Goal: Task Accomplishment & Management: Use online tool/utility

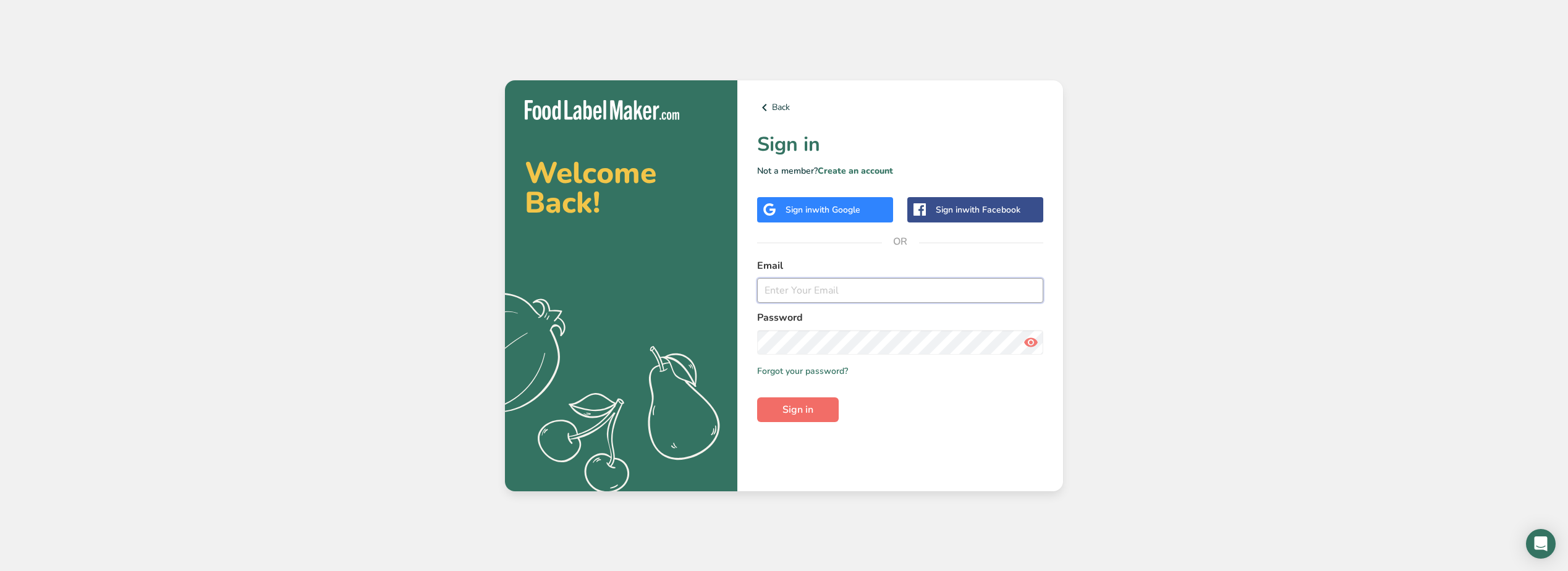
type input "[PERSON_NAME][EMAIL_ADDRESS][PERSON_NAME][DOMAIN_NAME]"
click at [802, 404] on span "Sign in" at bounding box center [798, 410] width 31 height 15
click at [813, 412] on span "Sign in" at bounding box center [798, 410] width 31 height 15
click at [1025, 340] on icon at bounding box center [1031, 343] width 15 height 22
click at [665, 326] on section "Welcome Back! .a{fill:#f5f3ed;} Back Sign in Not a member? Create an account Si…" at bounding box center [784, 286] width 559 height 411
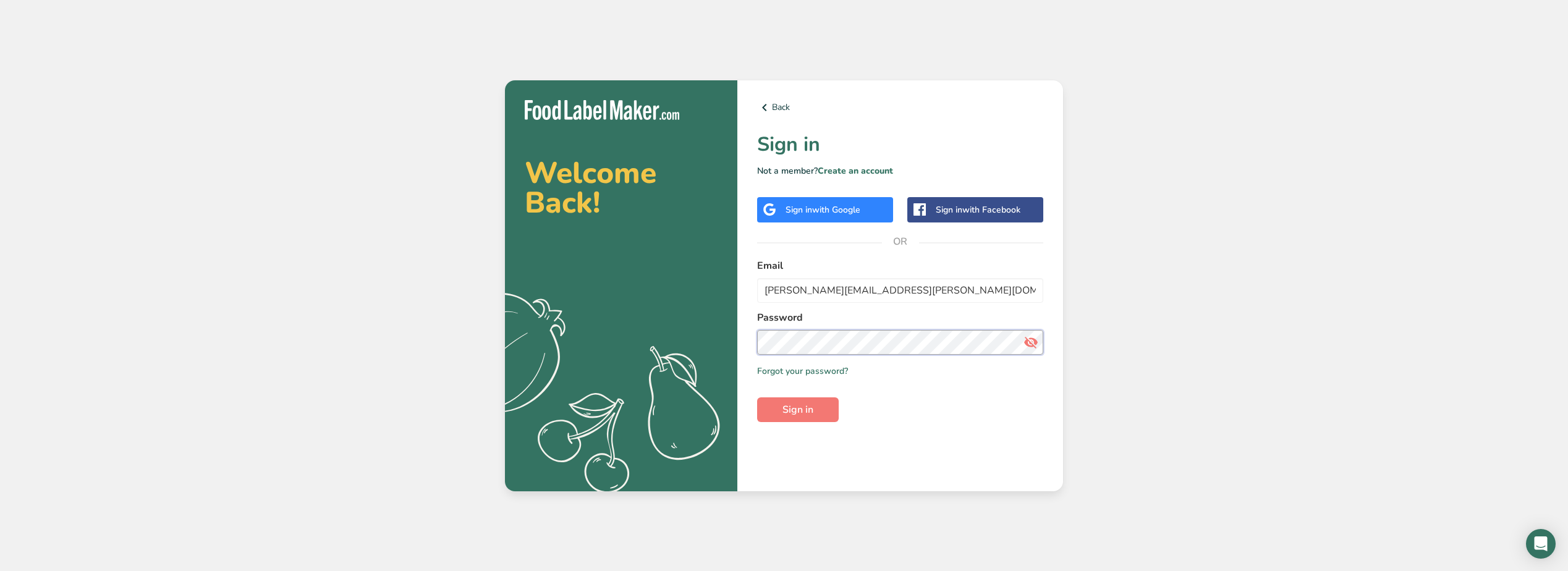
click at [757, 398] on button "Sign in" at bounding box center [798, 410] width 82 height 25
click at [762, 408] on button "Sign in" at bounding box center [798, 410] width 82 height 25
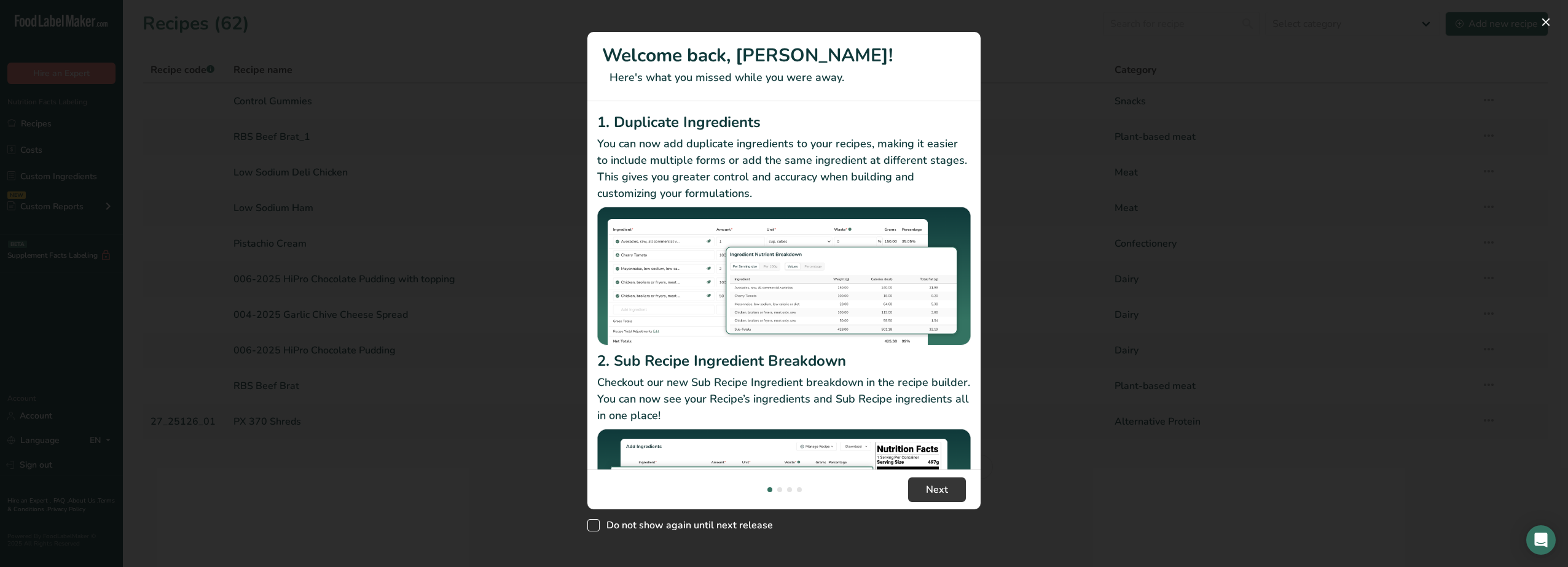
click at [591, 521] on span "New Features" at bounding box center [593, 525] width 12 height 12
click at [591, 521] on input "Do not show again until next release" at bounding box center [591, 525] width 8 height 8
checkbox input "true"
click at [935, 493] on span "Next" at bounding box center [937, 489] width 22 height 15
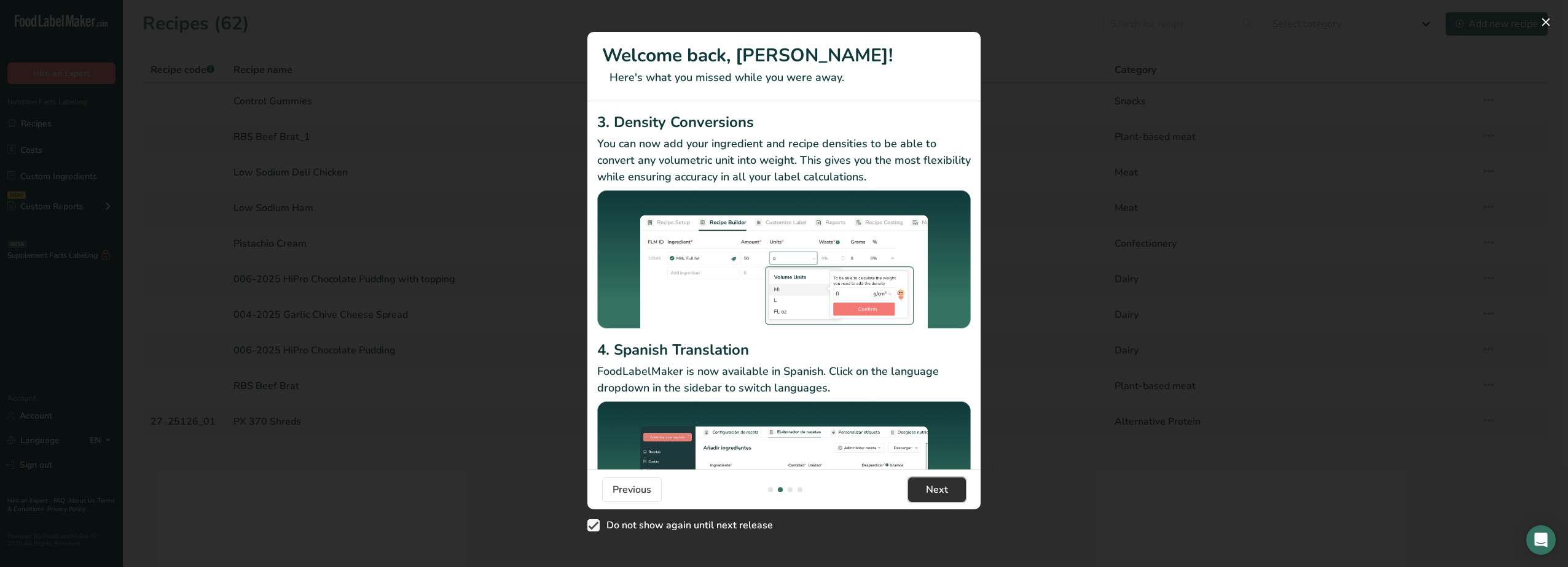
click at [935, 493] on span "Next" at bounding box center [937, 489] width 22 height 15
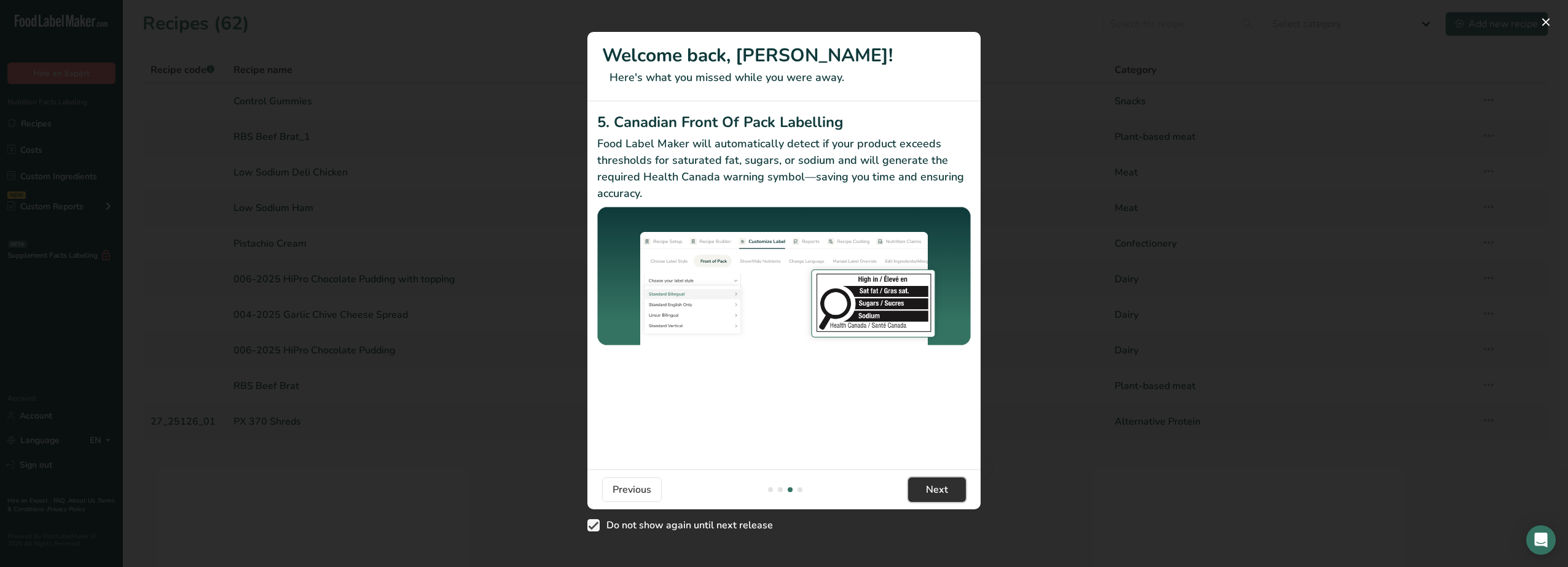
click at [935, 493] on span "Next" at bounding box center [937, 489] width 22 height 15
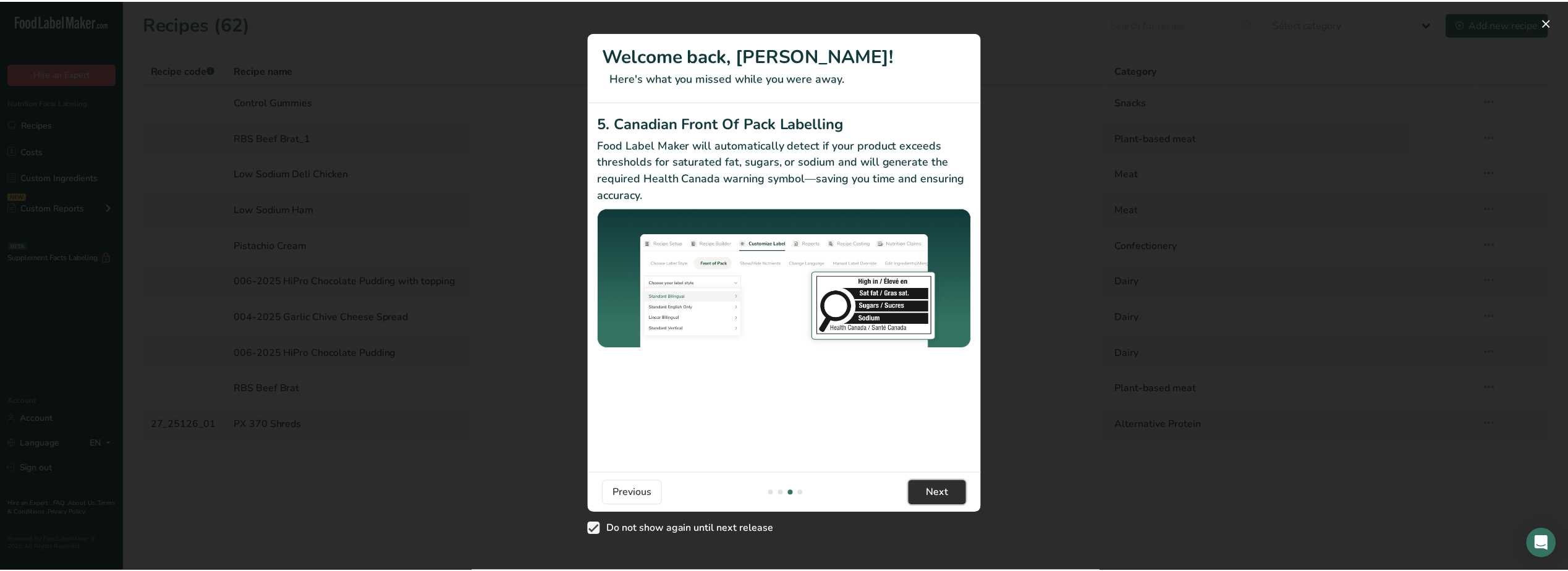
scroll to position [0, 1187]
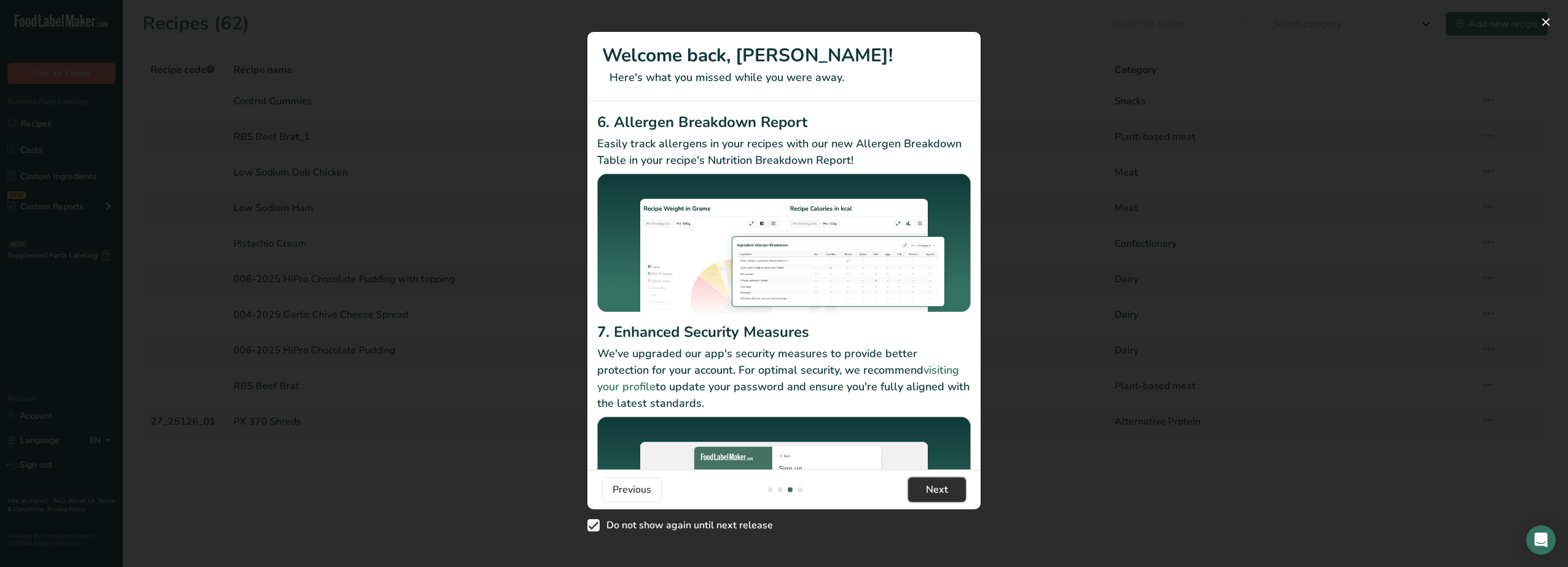
click at [935, 493] on span "Next" at bounding box center [937, 489] width 22 height 15
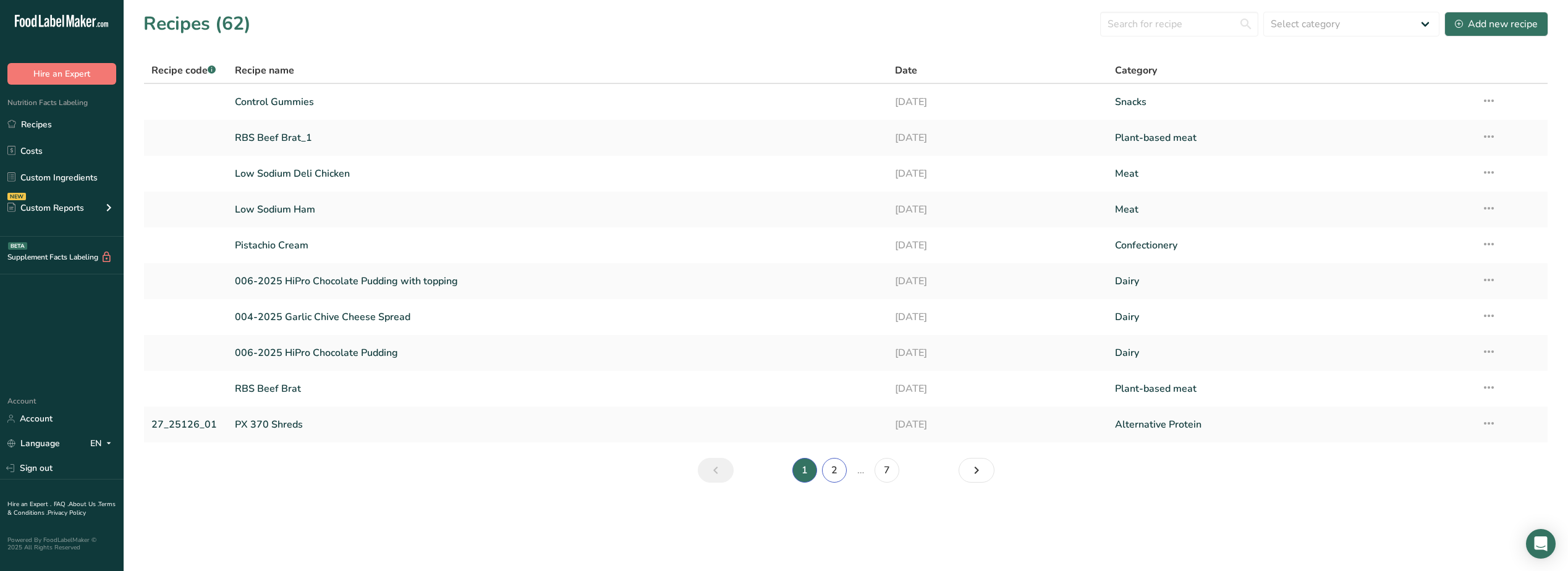
click at [830, 464] on link "2" at bounding box center [835, 471] width 25 height 25
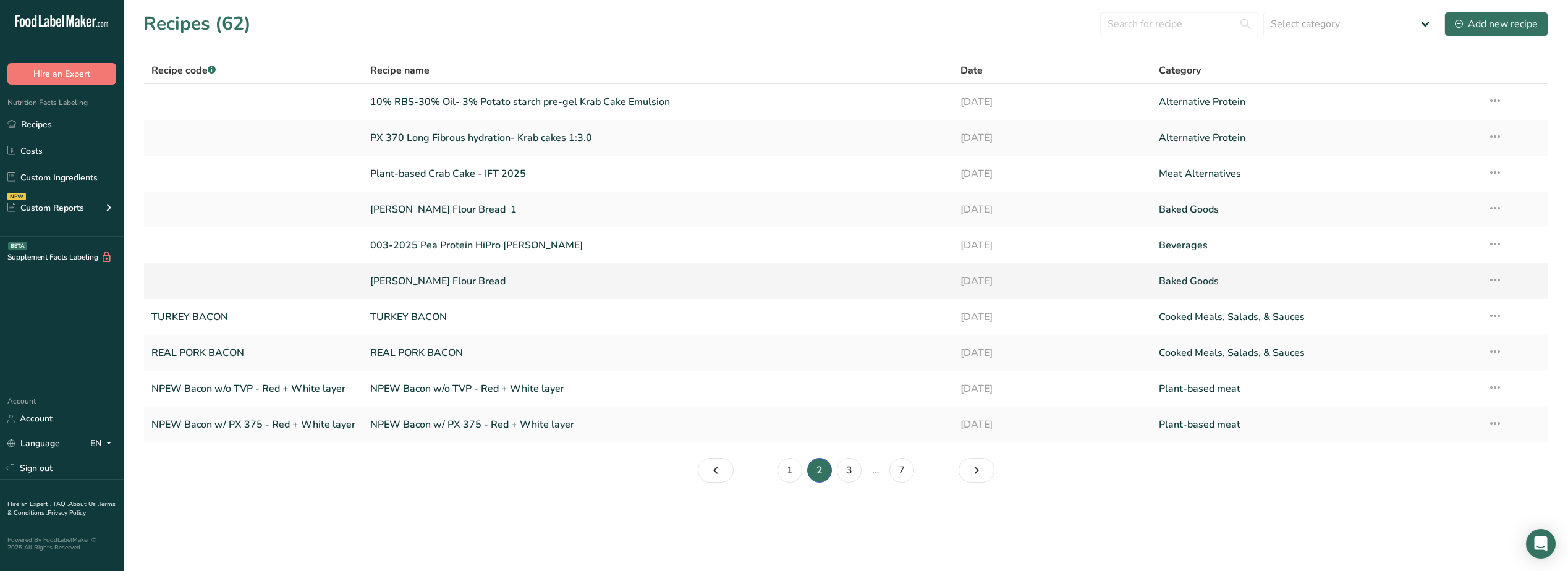
click at [423, 278] on link "[PERSON_NAME] Flour Bread" at bounding box center [658, 281] width 575 height 26
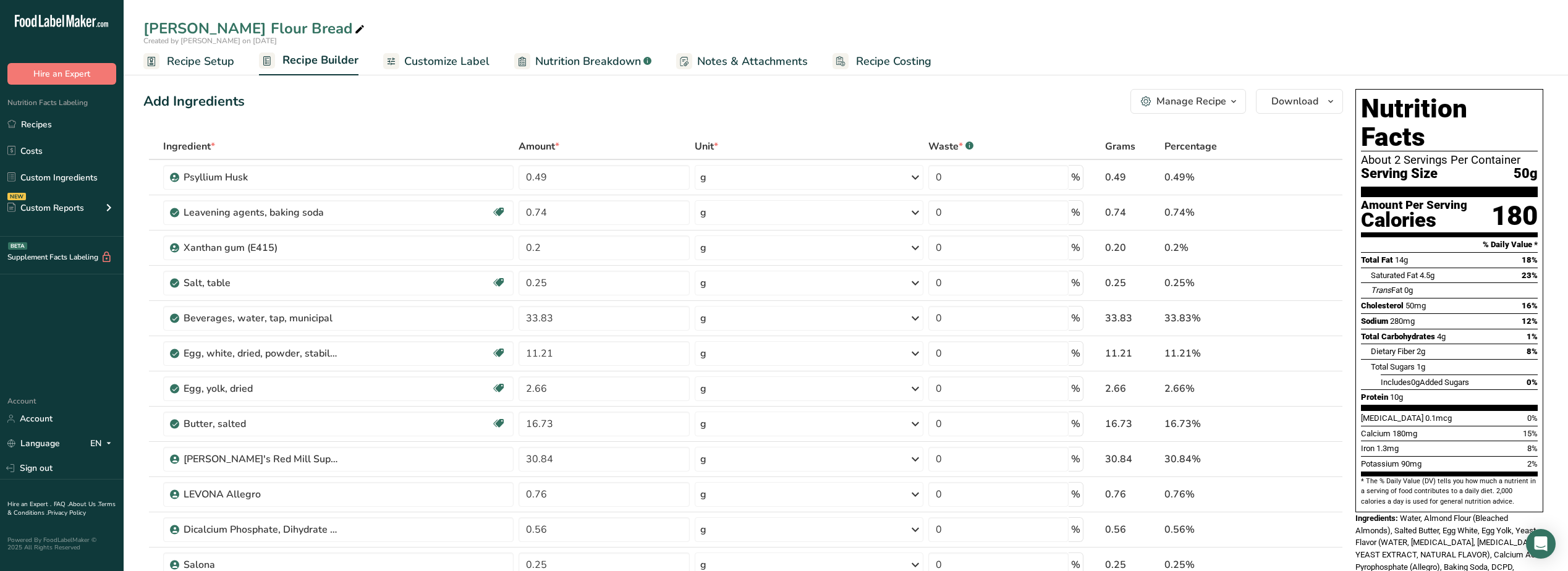
click at [1210, 100] on div "Manage Recipe" at bounding box center [1192, 101] width 70 height 15
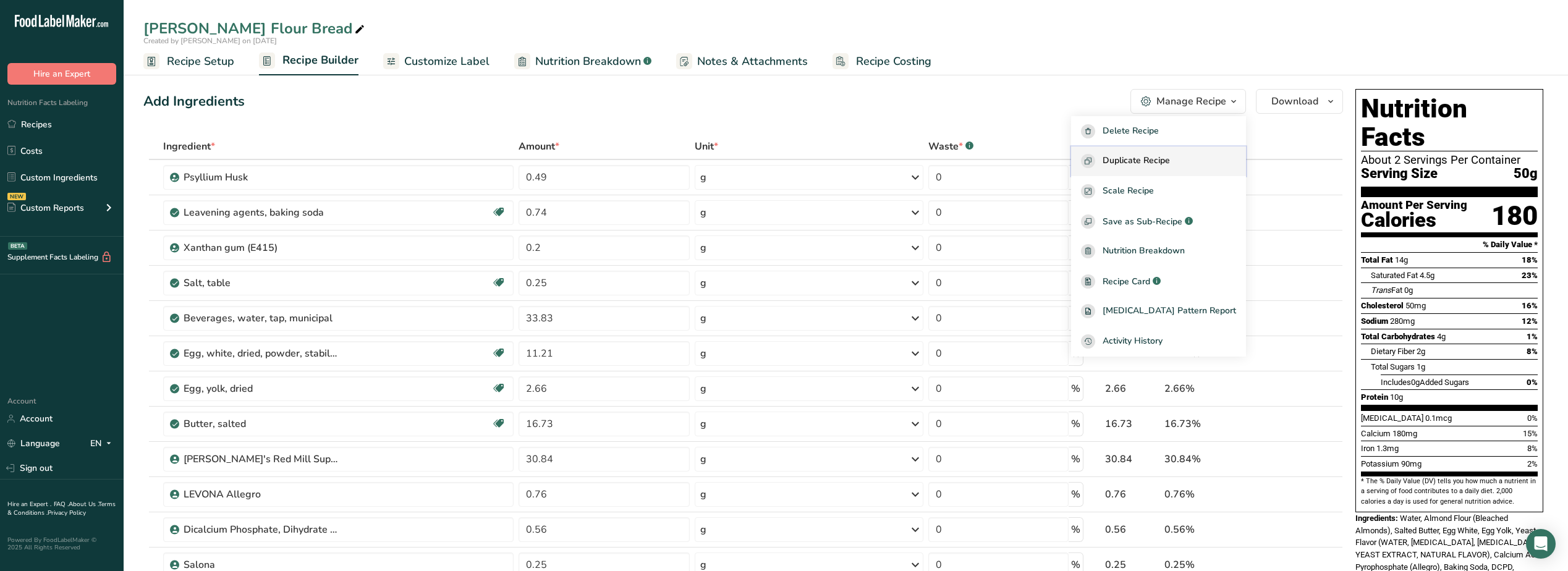
click at [1158, 155] on span "Duplicate Recipe" at bounding box center [1136, 161] width 67 height 14
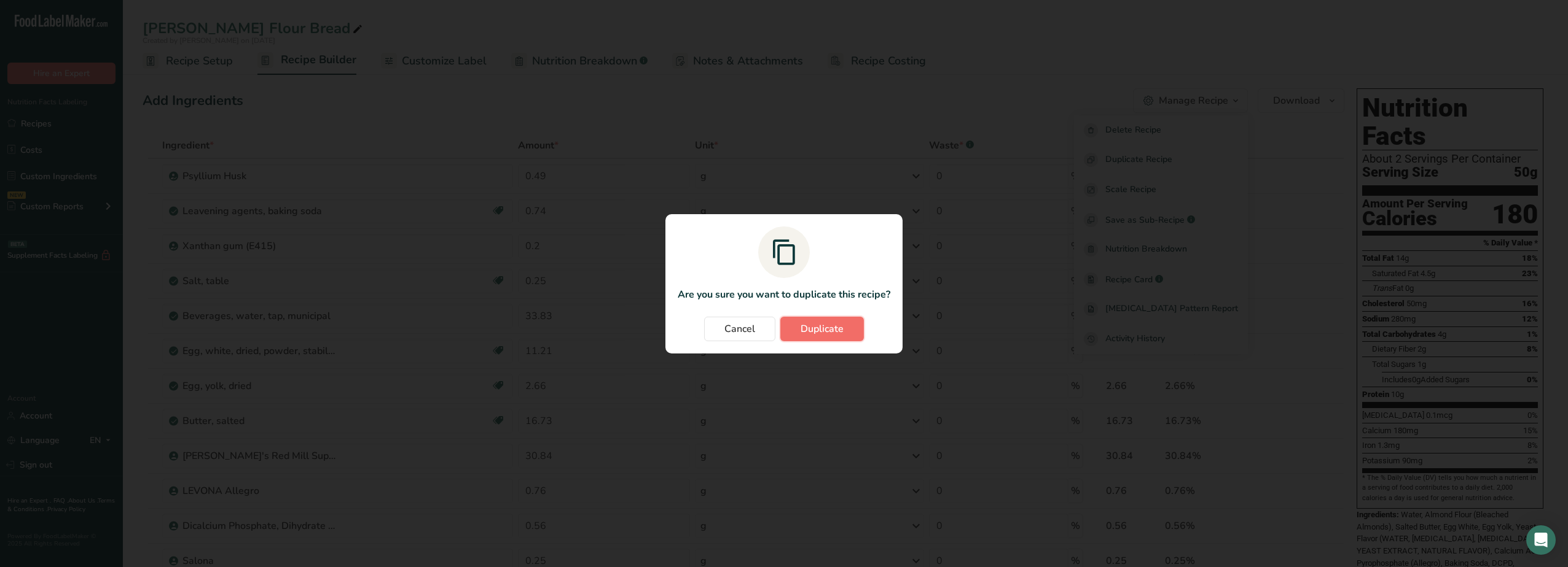
click at [824, 324] on span "Duplicate" at bounding box center [822, 329] width 43 height 15
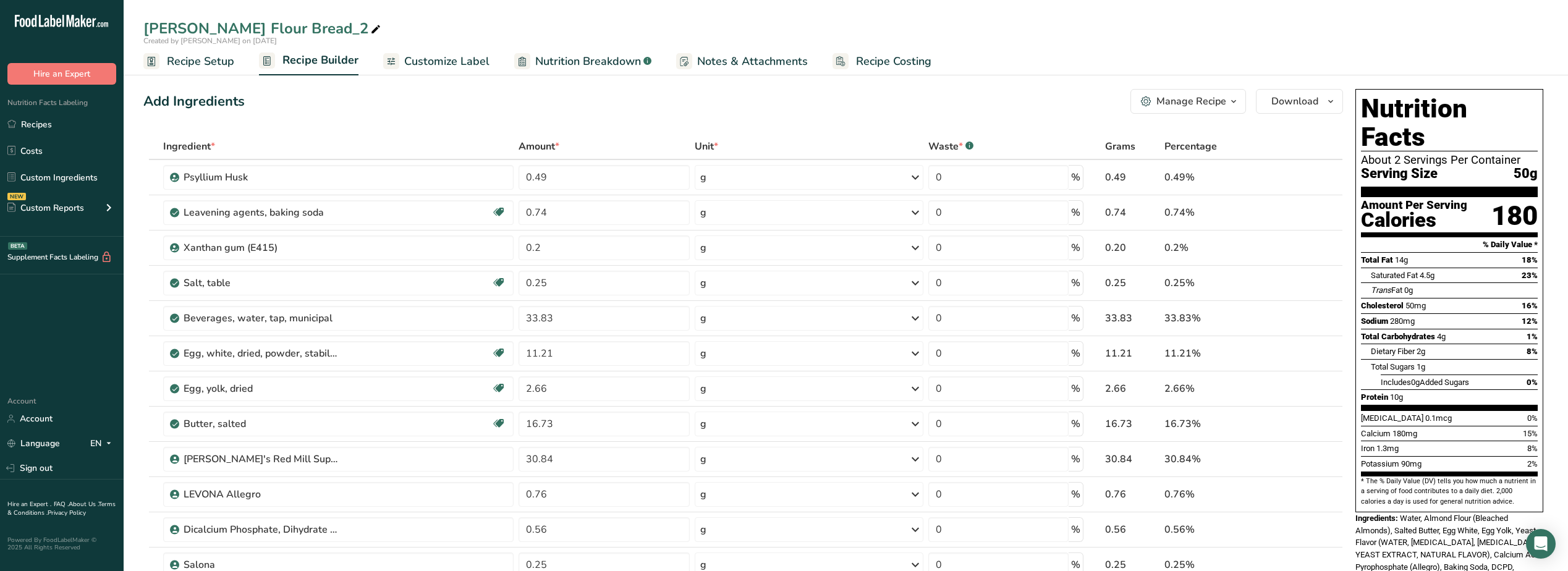
click at [370, 30] on icon at bounding box center [375, 30] width 11 height 17
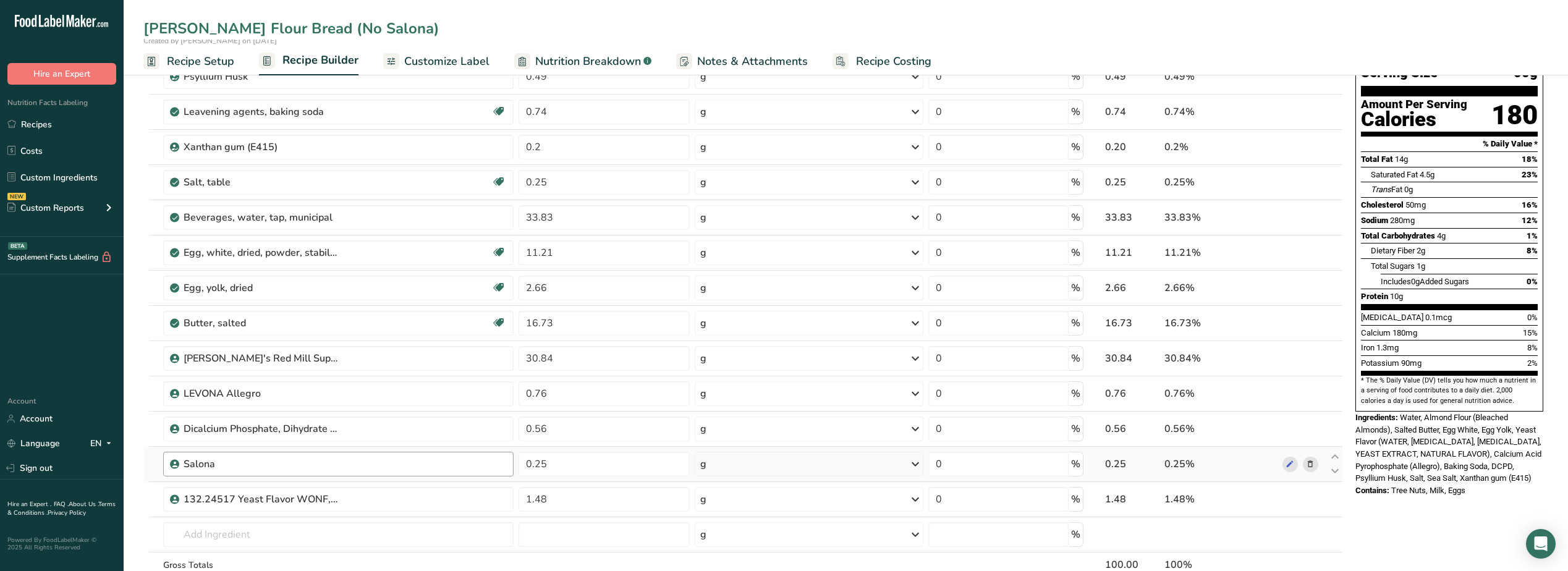
scroll to position [124, 0]
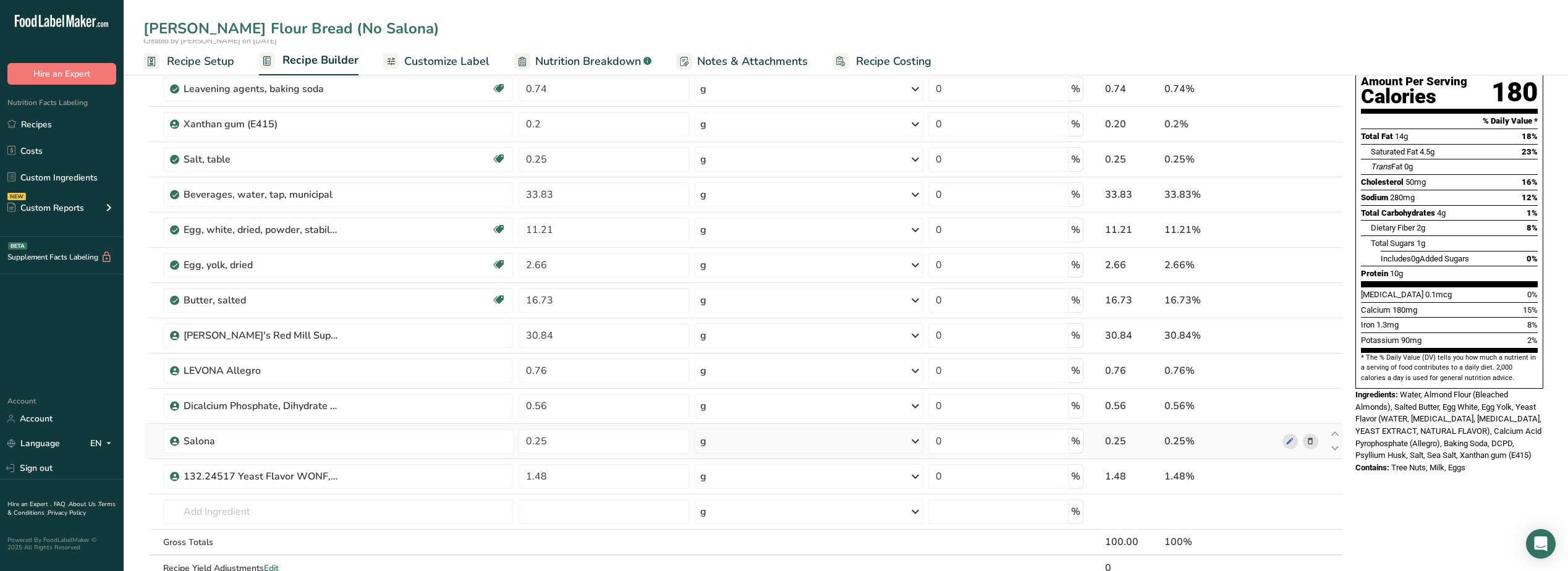
type input "[PERSON_NAME] Flour Bread (No Salona)"
click at [1315, 437] on span at bounding box center [1310, 442] width 15 height 15
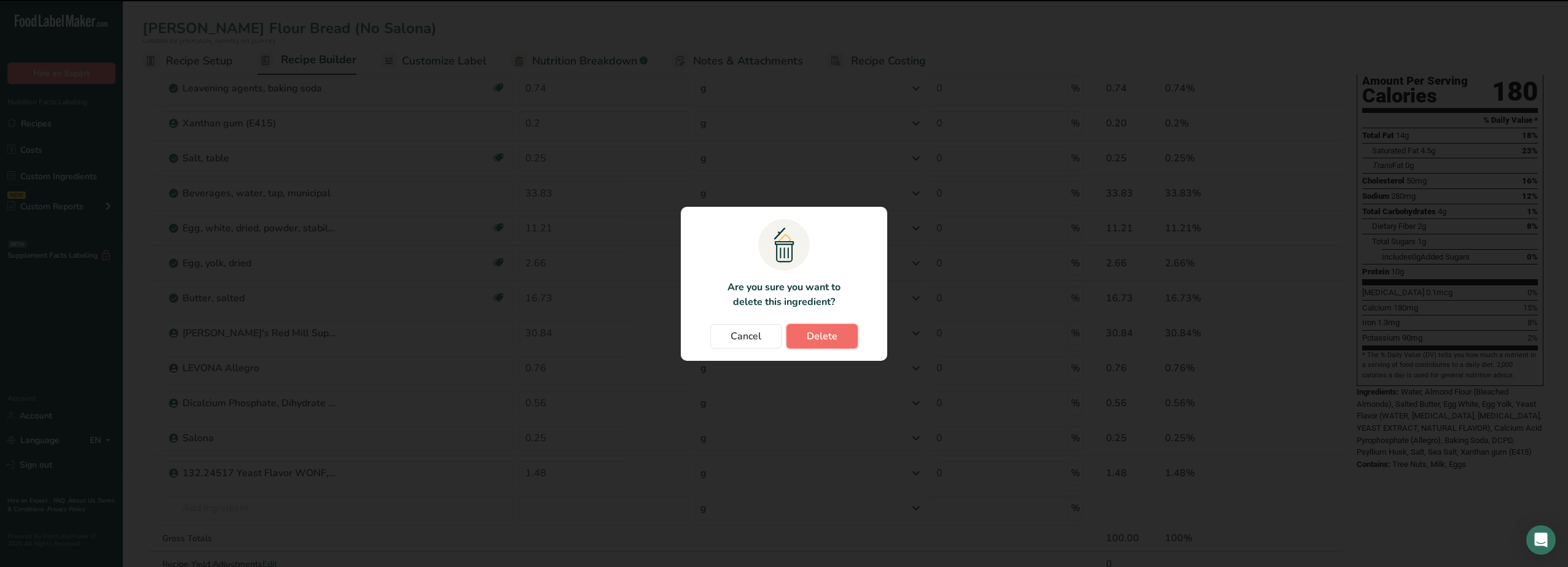
click at [813, 328] on button "Delete" at bounding box center [822, 337] width 71 height 24
type input "1.48"
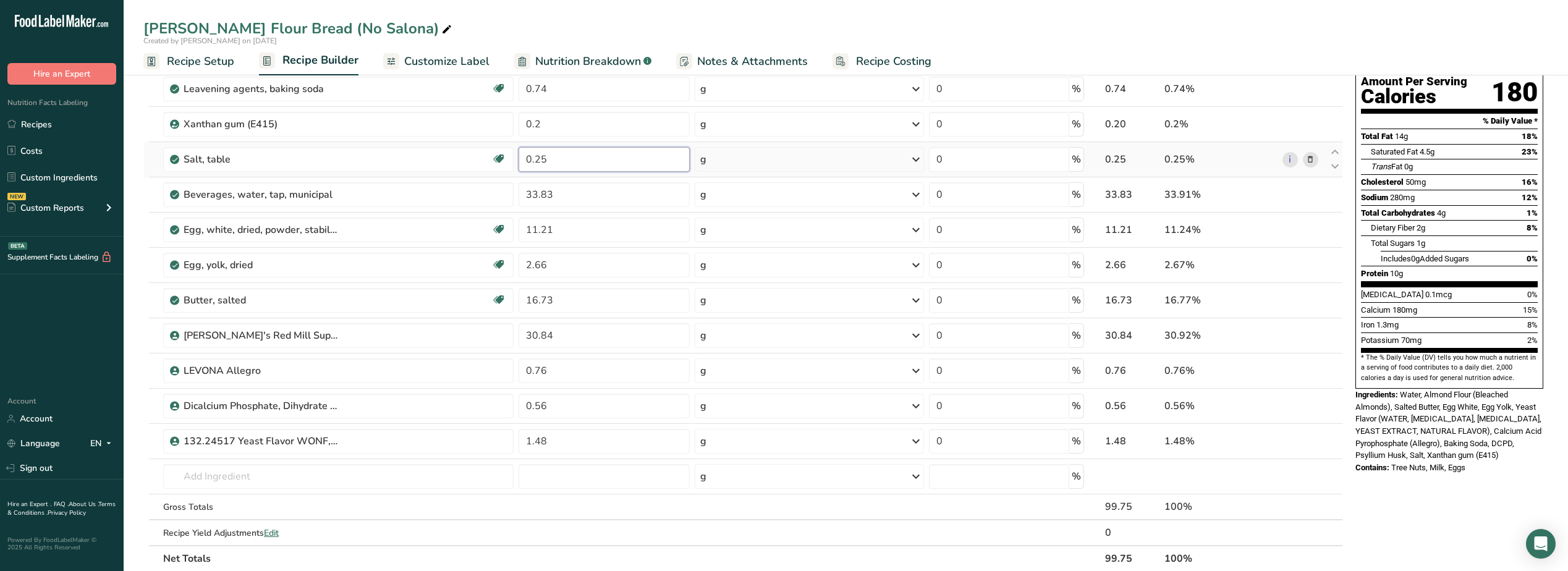
click at [551, 158] on input "0.25" at bounding box center [604, 160] width 171 height 25
type input "0.50"
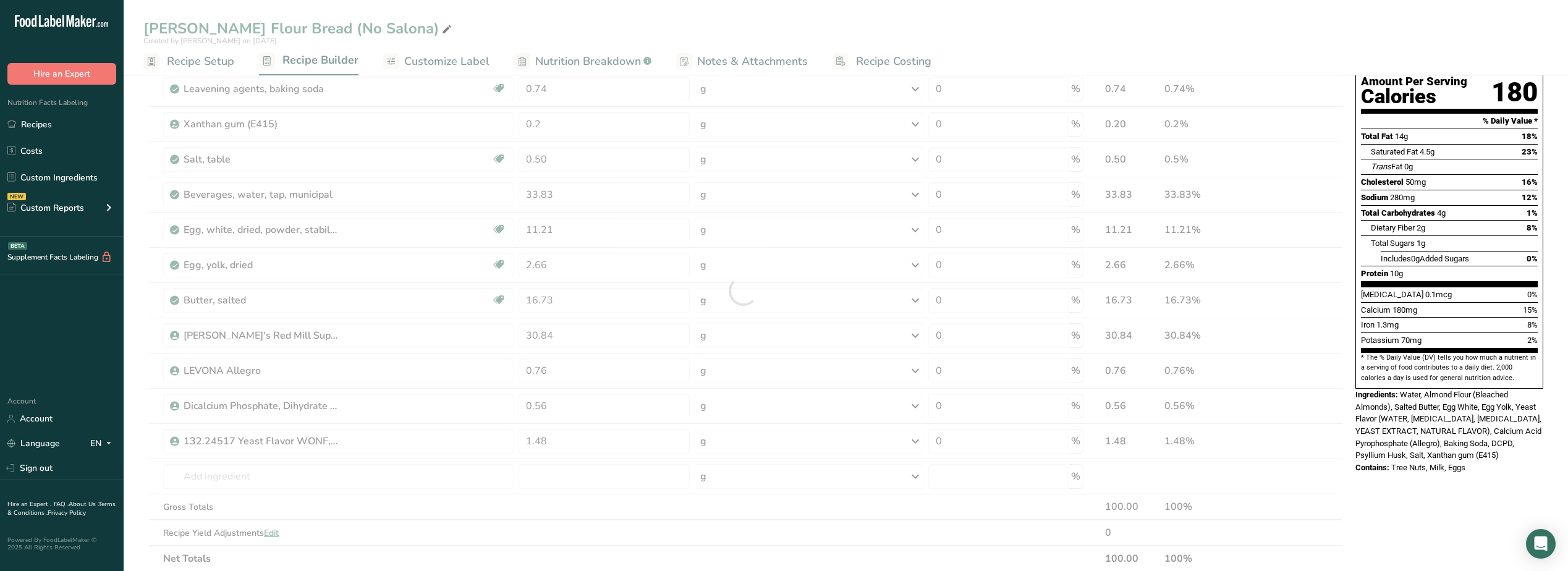
click at [1444, 468] on div "Nutrition Facts About 2 Servings Per Container Serving Size 50g Amount Per Serv…" at bounding box center [1449, 485] width 198 height 1049
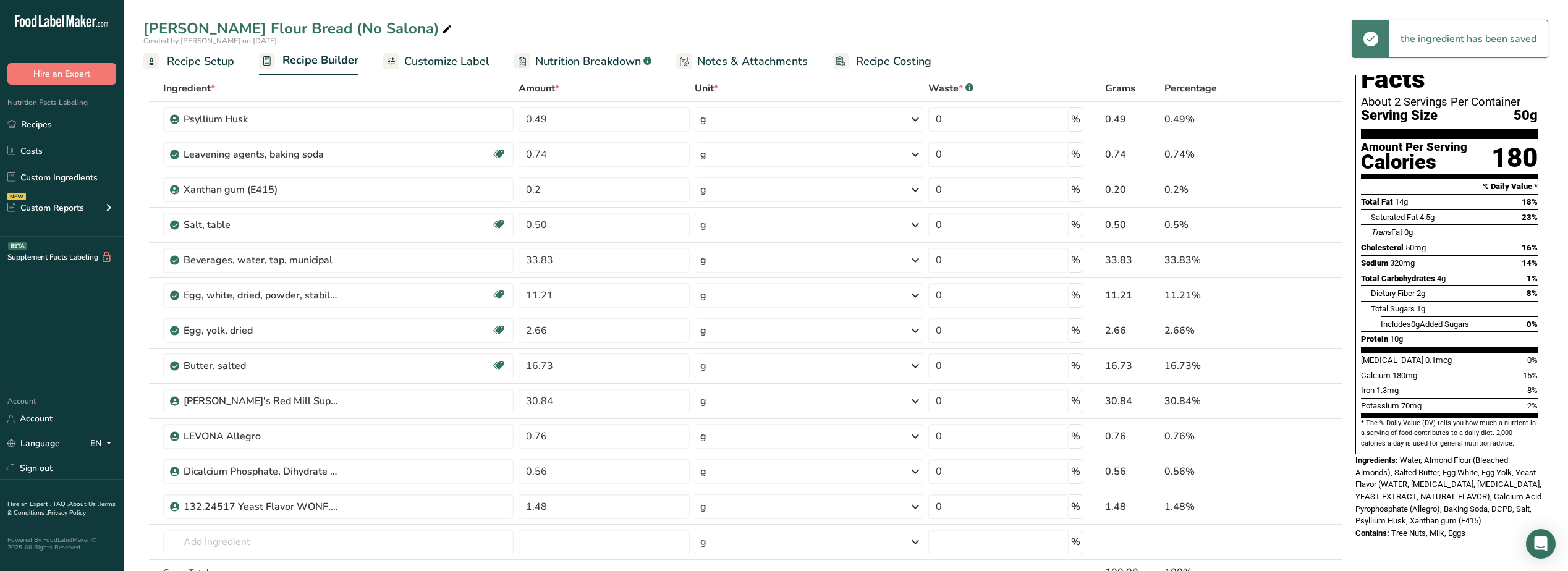
scroll to position [0, 0]
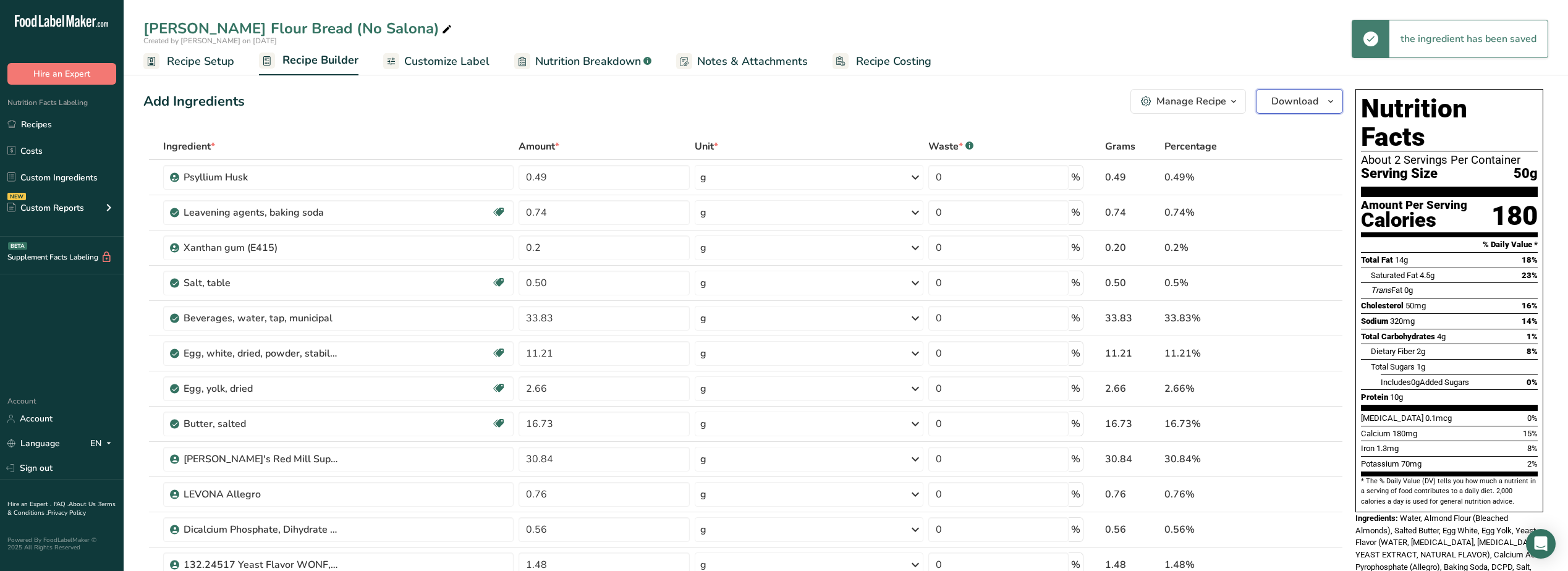
click at [1337, 96] on span "button" at bounding box center [1331, 101] width 15 height 15
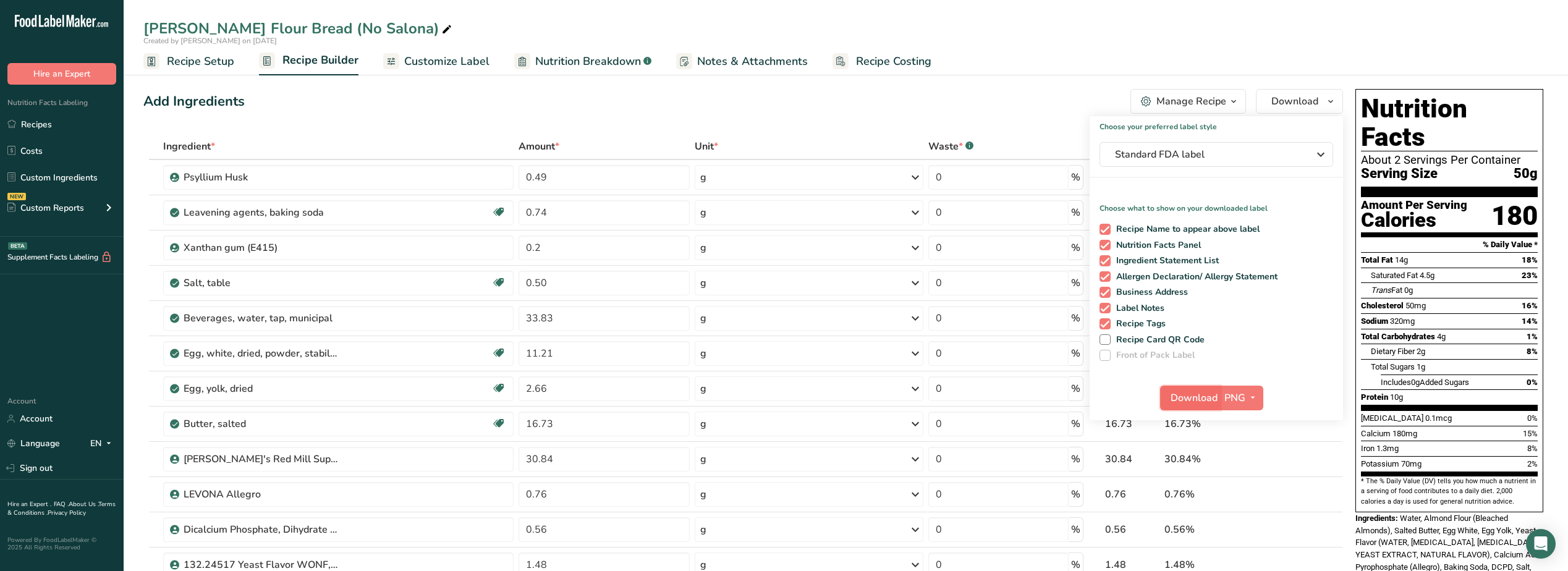
click at [1200, 395] on span "Download" at bounding box center [1194, 398] width 47 height 15
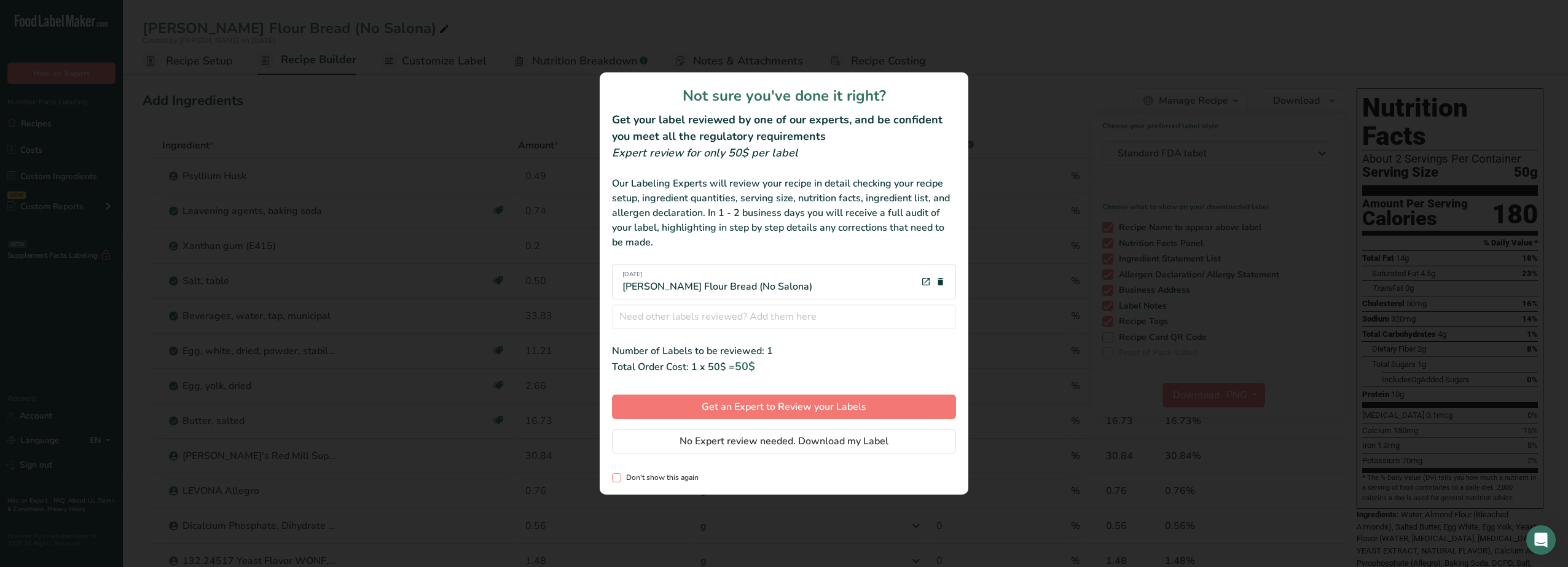
click at [623, 477] on span "Don't show this again" at bounding box center [660, 478] width 78 height 9
click at [620, 477] on input "Don't show this again" at bounding box center [616, 477] width 8 height 8
checkbox input "true"
click at [728, 436] on span "No Expert review needed. Download my Label" at bounding box center [784, 441] width 209 height 15
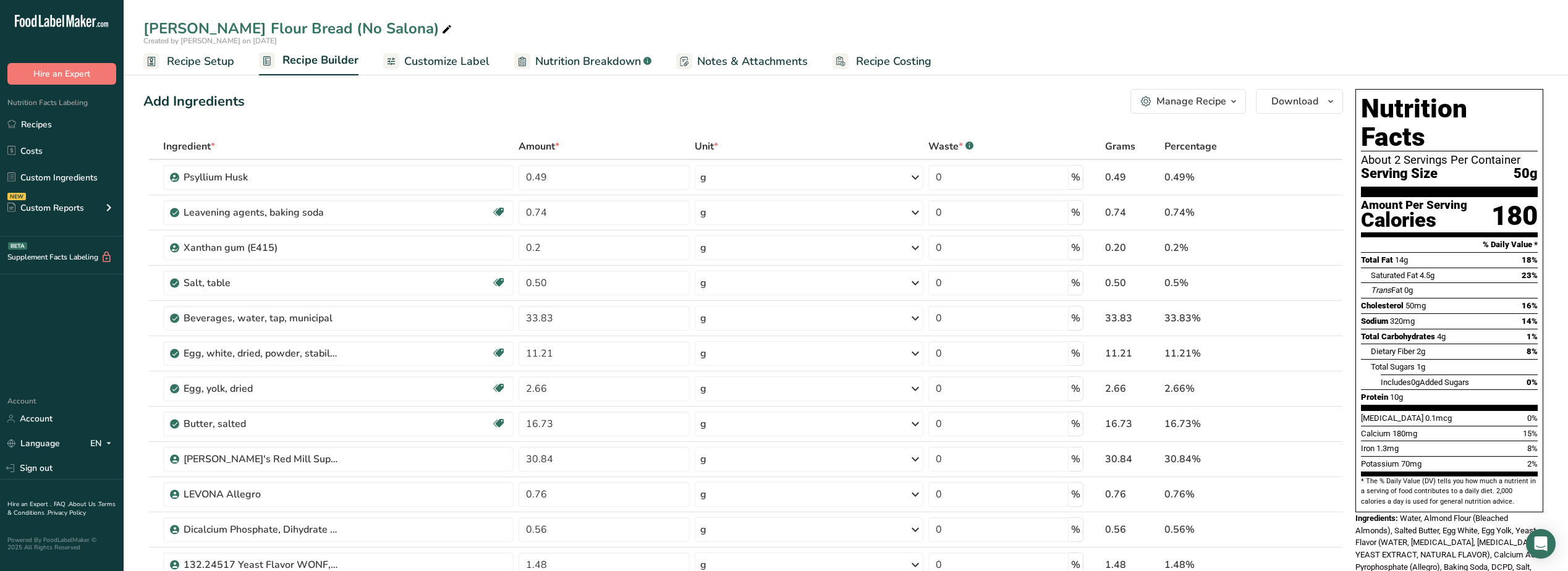
click at [1526, 22] on div "[PERSON_NAME] Flour Bread (No Salona)" at bounding box center [845, 28] width 1444 height 22
click at [56, 115] on link "Recipes" at bounding box center [61, 124] width 124 height 24
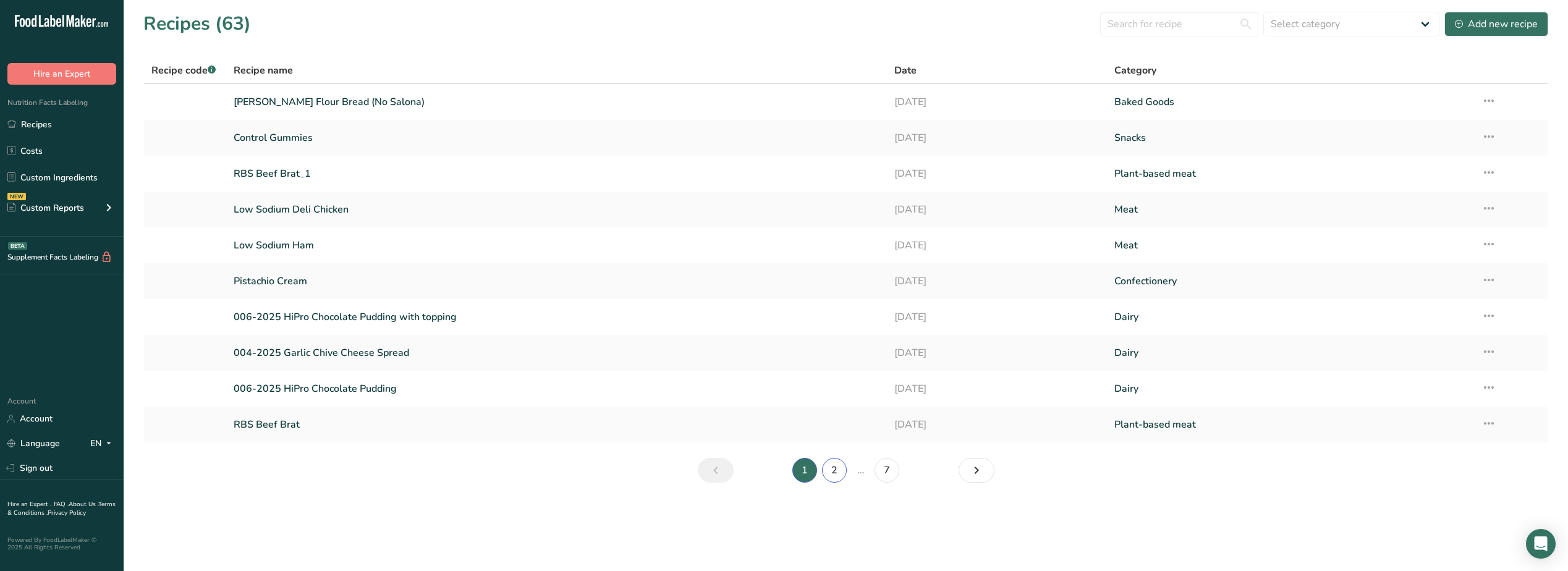
click at [840, 472] on link "2" at bounding box center [835, 471] width 25 height 25
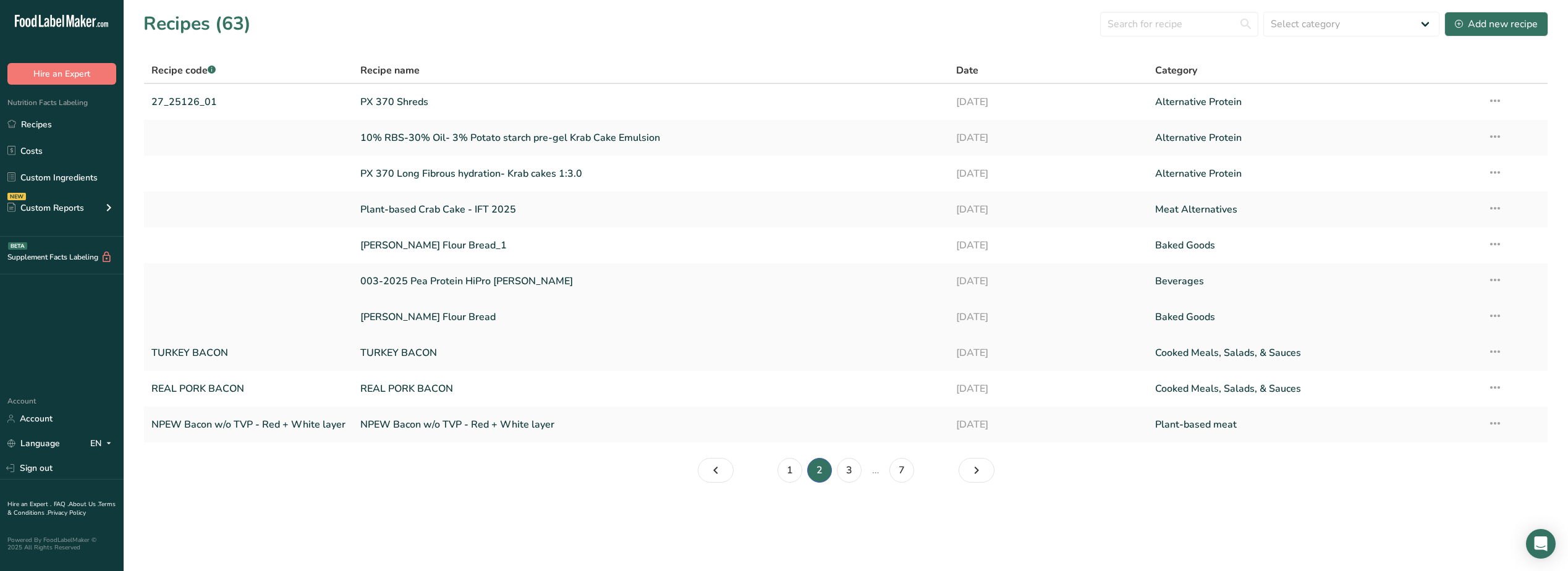
click at [417, 311] on link "[PERSON_NAME] Flour Bread" at bounding box center [651, 317] width 581 height 26
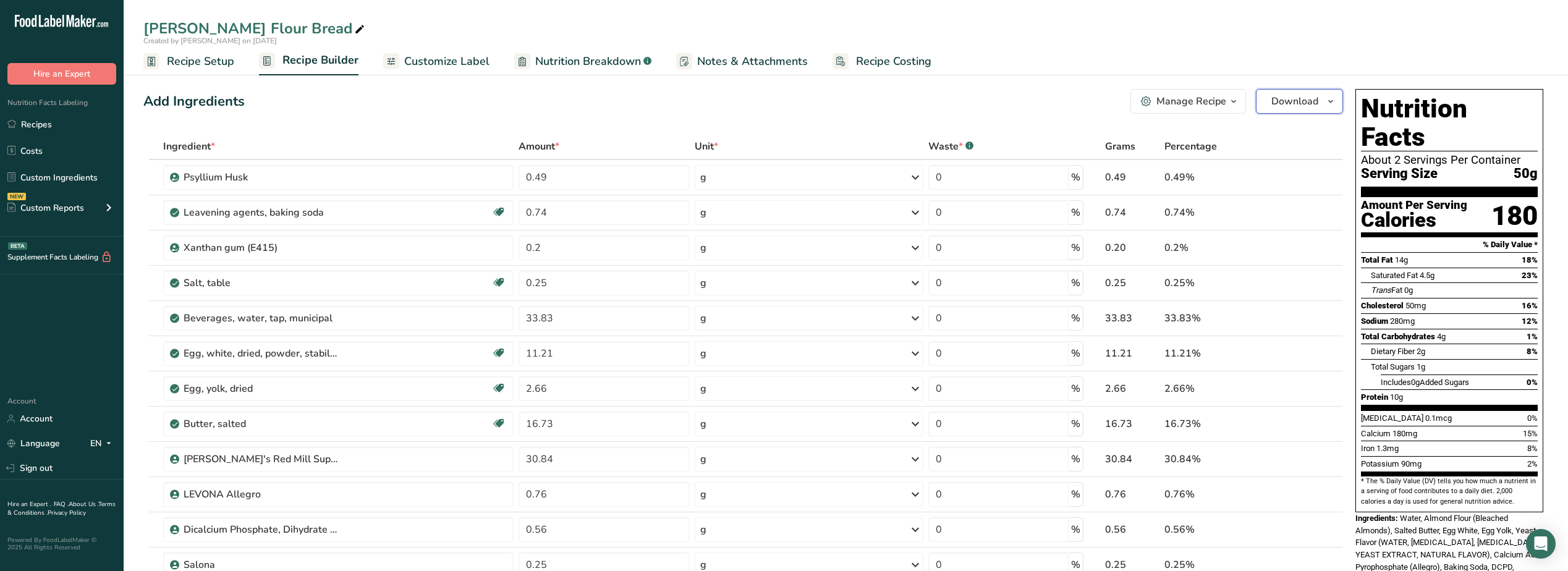
click at [1324, 106] on span "button" at bounding box center [1331, 101] width 15 height 15
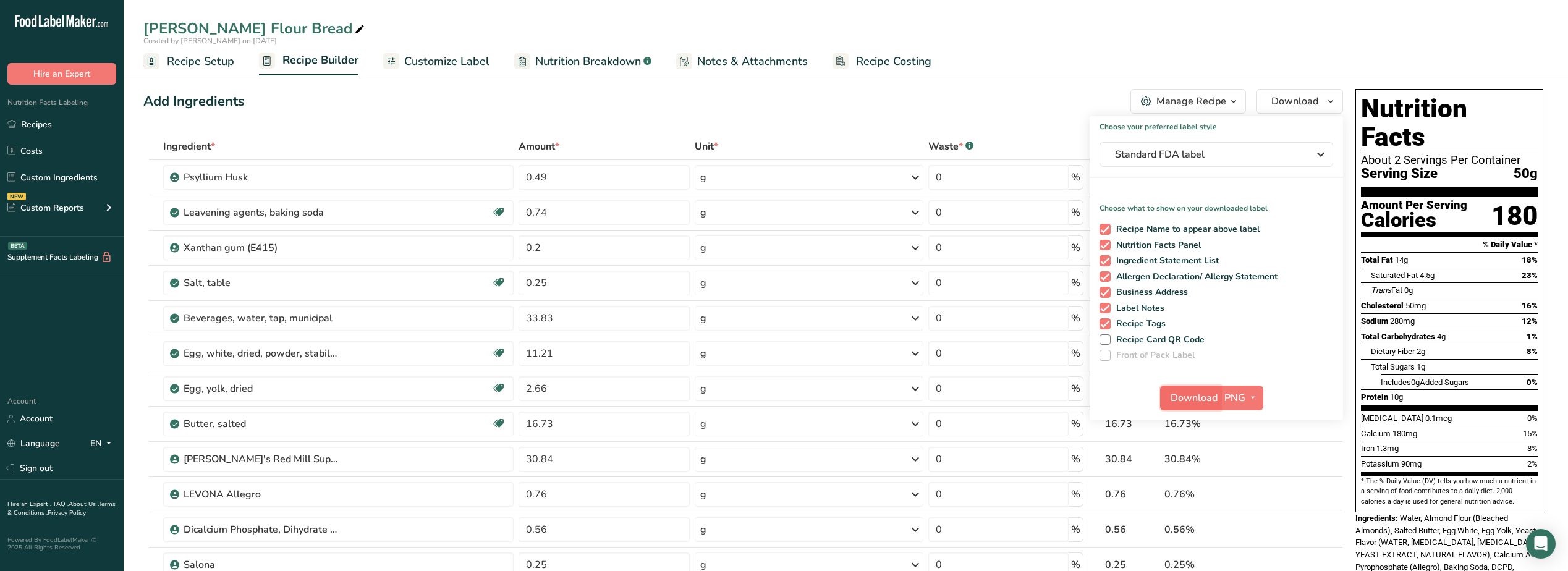
click at [1200, 390] on button "Download" at bounding box center [1191, 398] width 61 height 25
click at [354, 28] on icon at bounding box center [359, 30] width 11 height 17
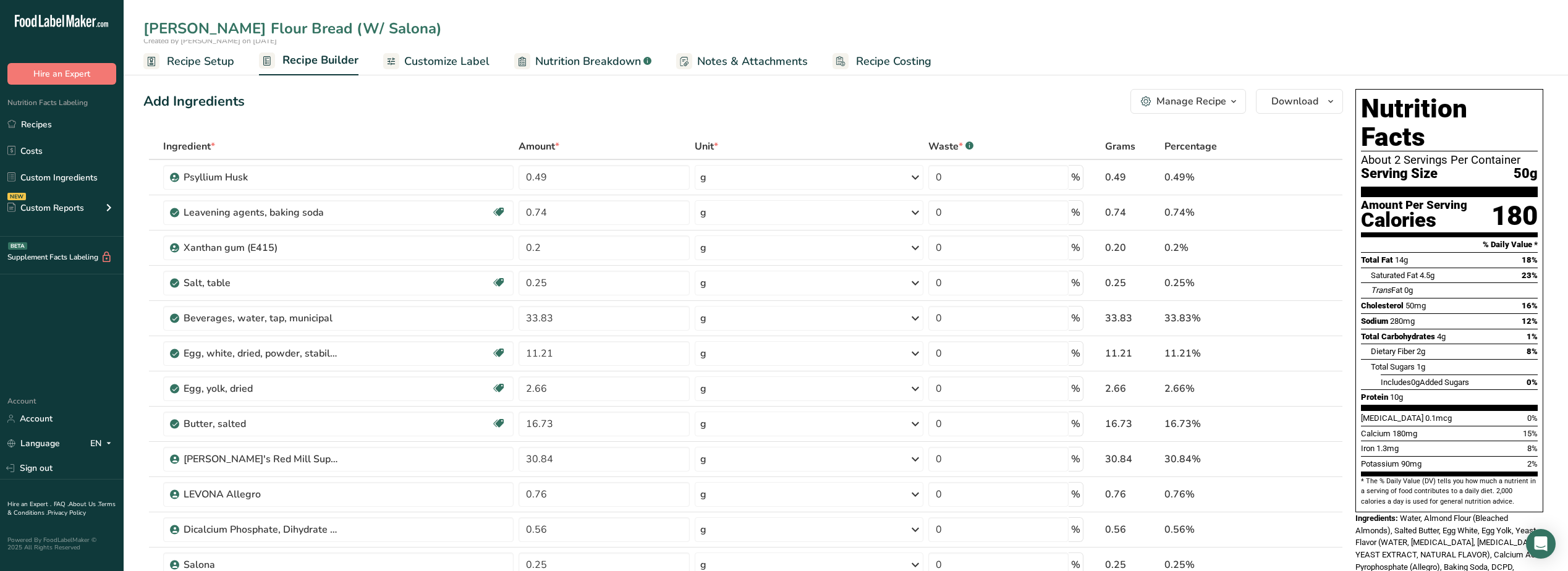
type input "[PERSON_NAME] Flour Bread (W/ Salona)"
click at [1124, 69] on ul "Recipe Setup Recipe Builder Customize Label Nutrition Breakdown .a-a{fill:#3473…" at bounding box center [845, 61] width 1444 height 29
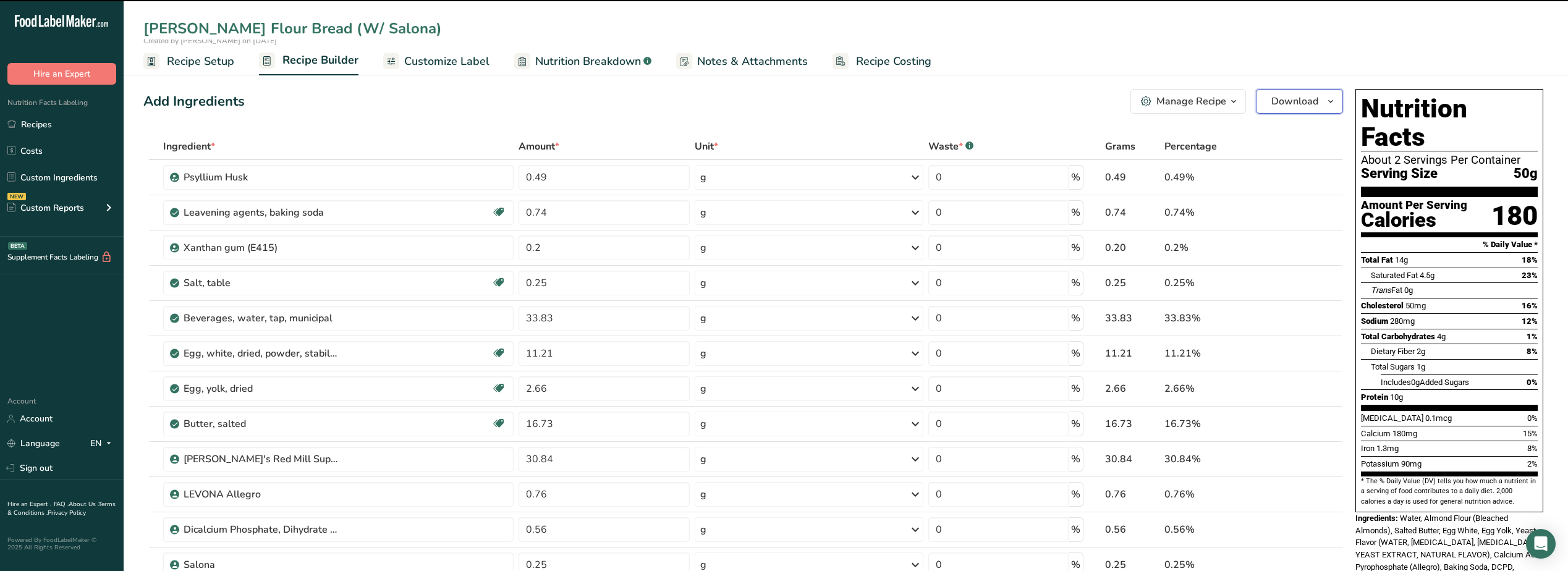
click at [1294, 100] on span "Download" at bounding box center [1295, 101] width 47 height 15
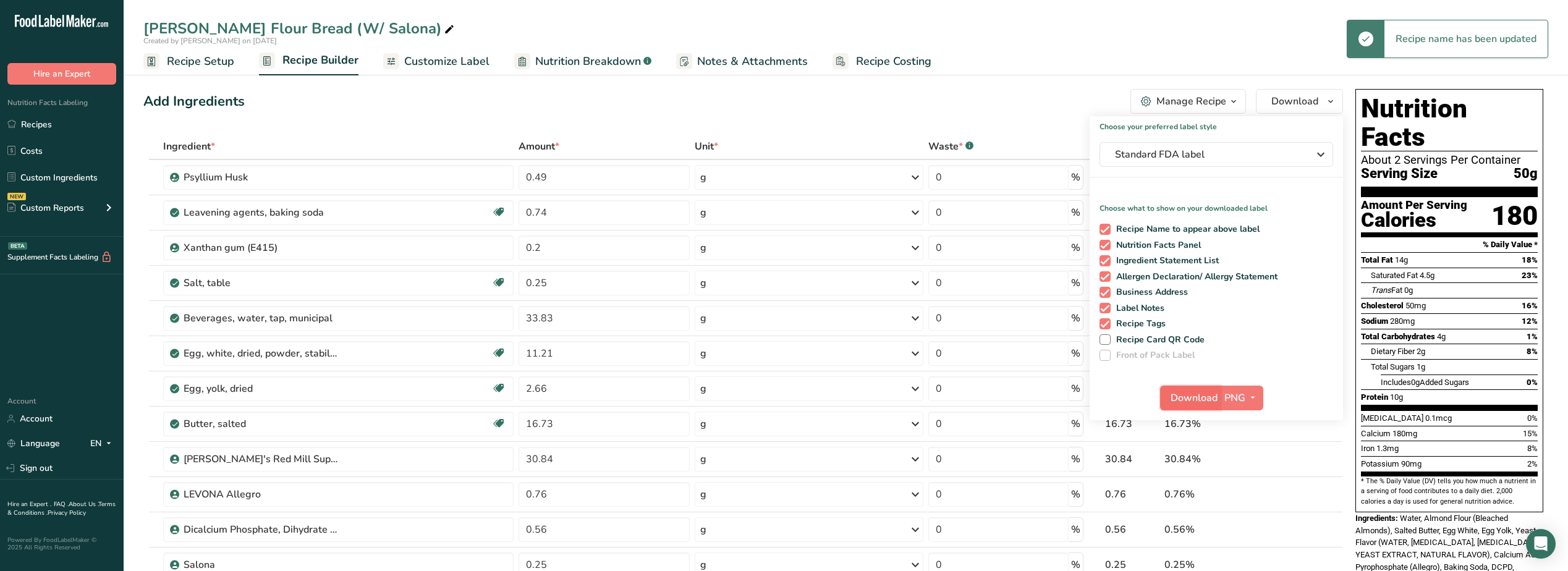
click at [1204, 389] on button "Download" at bounding box center [1191, 398] width 61 height 25
